Goal: Find specific fact: Find specific fact

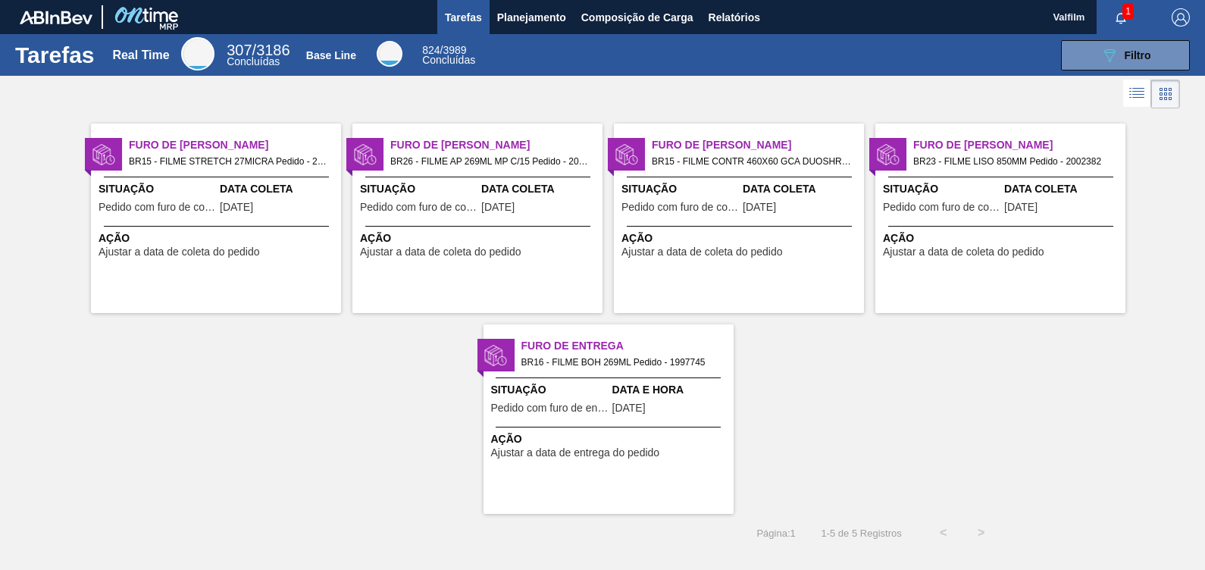
click at [542, 208] on div "Data Coleta 02/09/2025" at bounding box center [539, 199] width 117 height 37
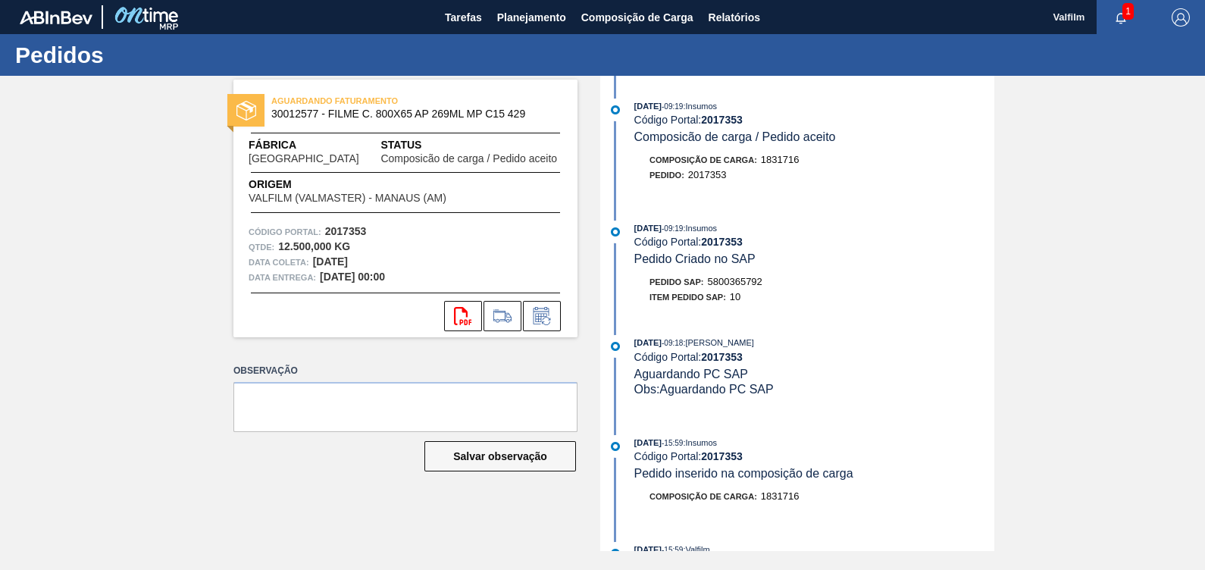
click at [750, 280] on span "5800365792" at bounding box center [735, 281] width 55 height 11
copy span "5800365792"
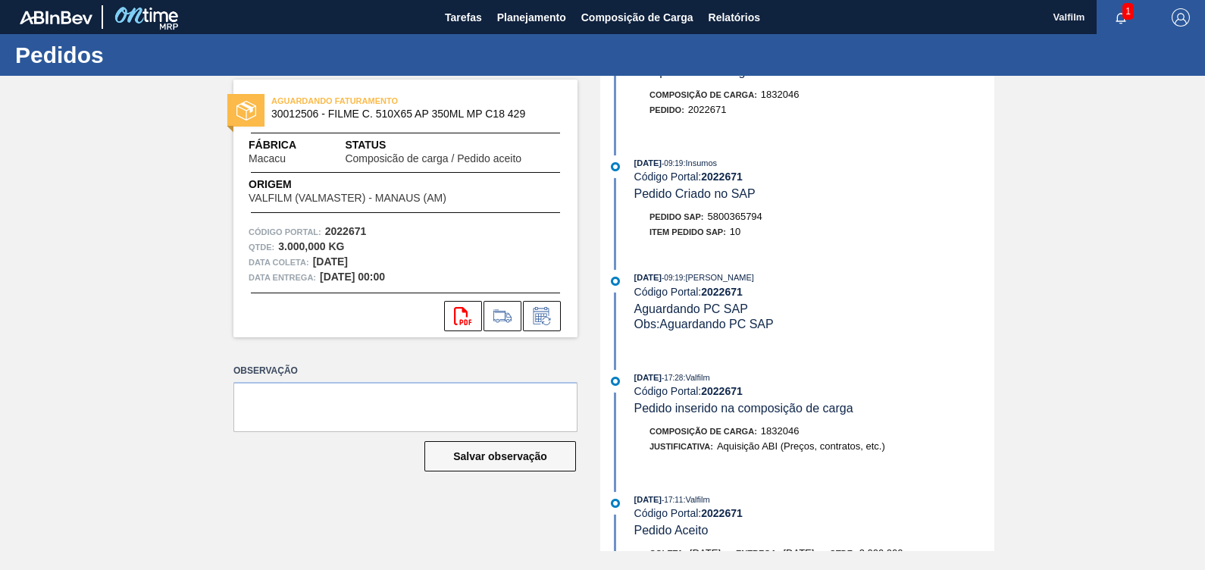
scroll to position [94, 0]
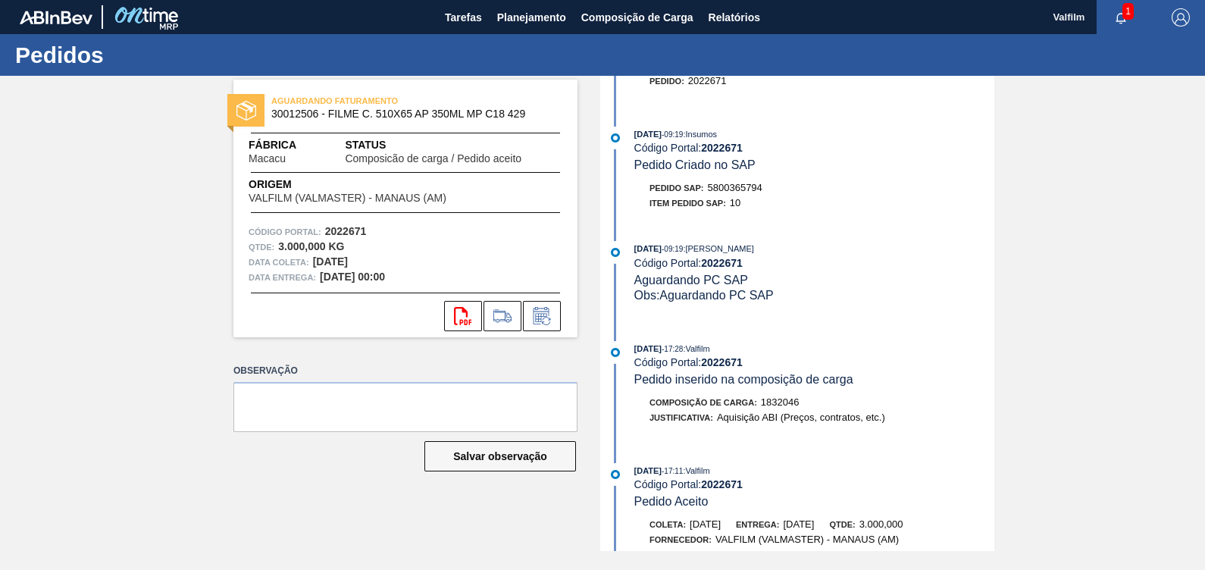
click at [753, 193] on span "5800365794" at bounding box center [735, 187] width 55 height 11
copy span "5800365794"
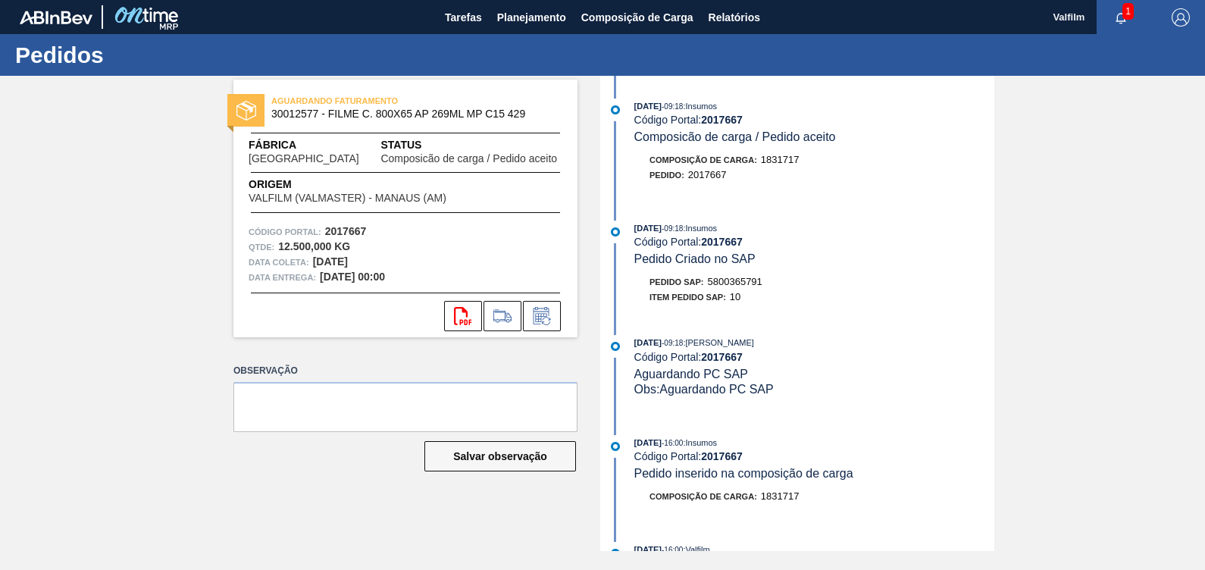
click at [748, 282] on span "5800365791" at bounding box center [735, 281] width 55 height 11
copy span "5800365791"
click at [757, 278] on div "Pedido SAP: 5800365792" at bounding box center [706, 281] width 113 height 15
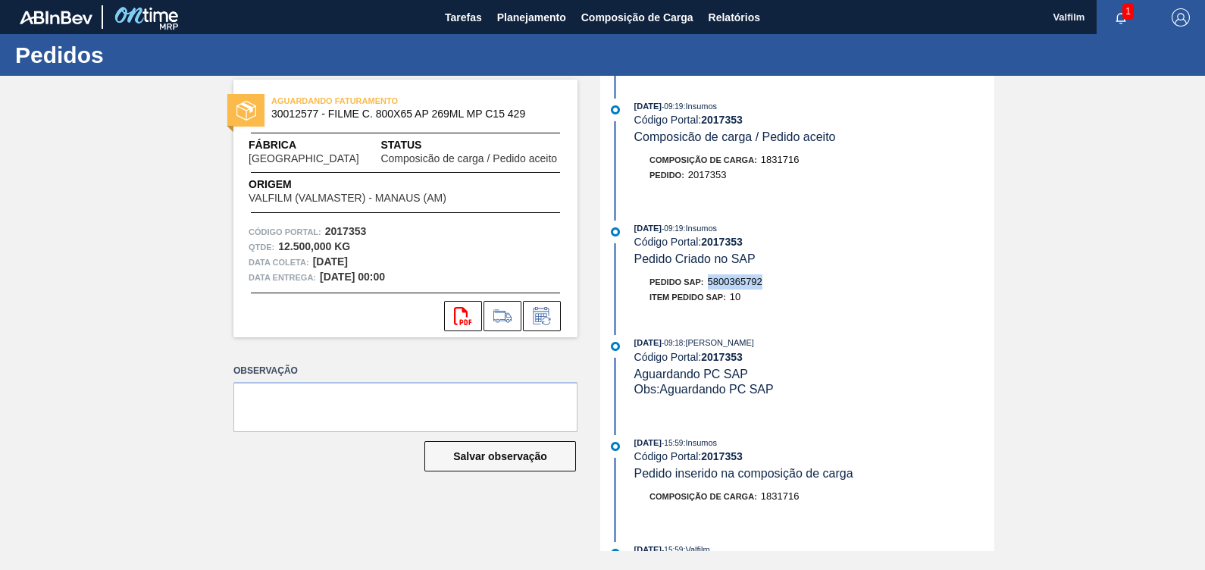
copy span "5800365792"
click at [465, 17] on span "Tarefas" at bounding box center [463, 17] width 37 height 18
